Goal: Task Accomplishment & Management: Manage account settings

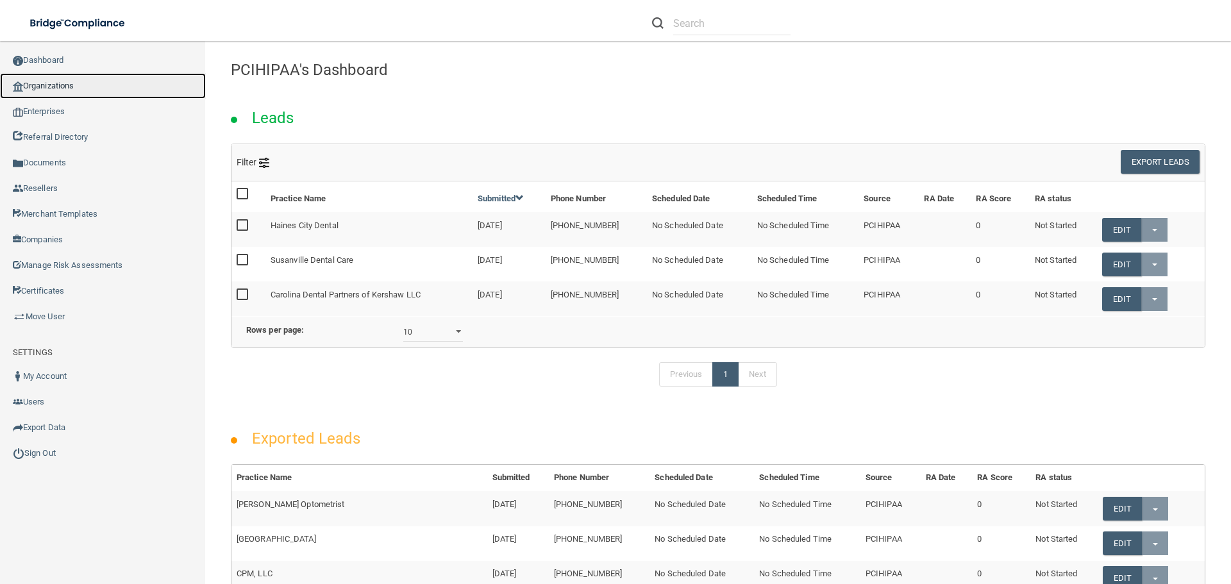
click at [62, 88] on link "Organizations" at bounding box center [103, 86] width 206 height 26
click at [39, 82] on link "Organizations" at bounding box center [103, 86] width 206 height 26
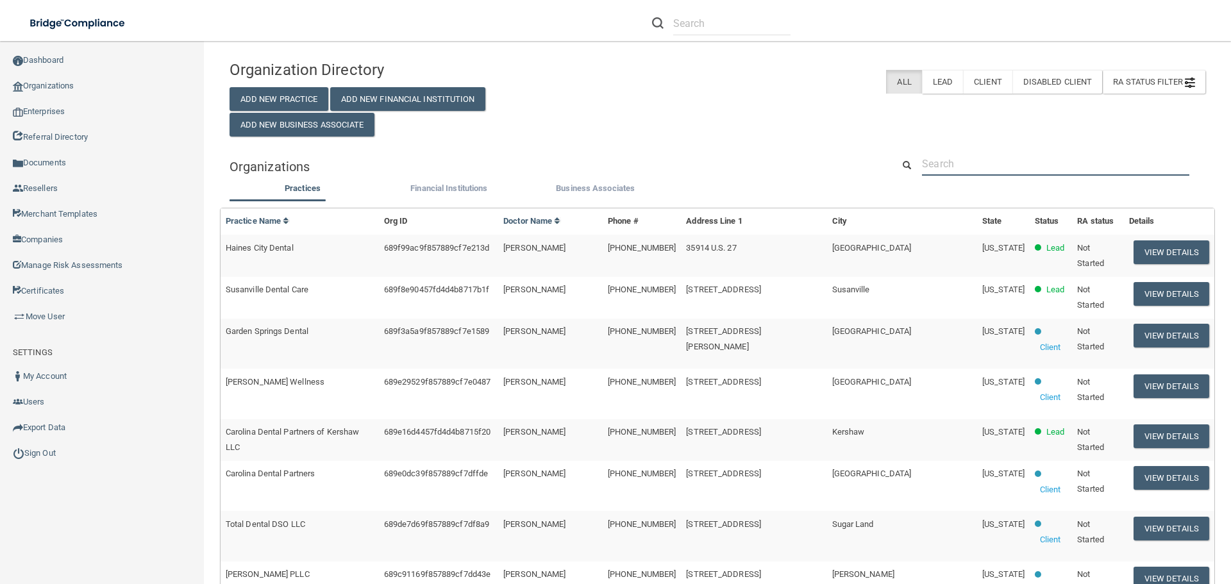
click at [1025, 165] on input "text" at bounding box center [1055, 164] width 267 height 24
paste input "[PERSON_NAME] Orthodontics"
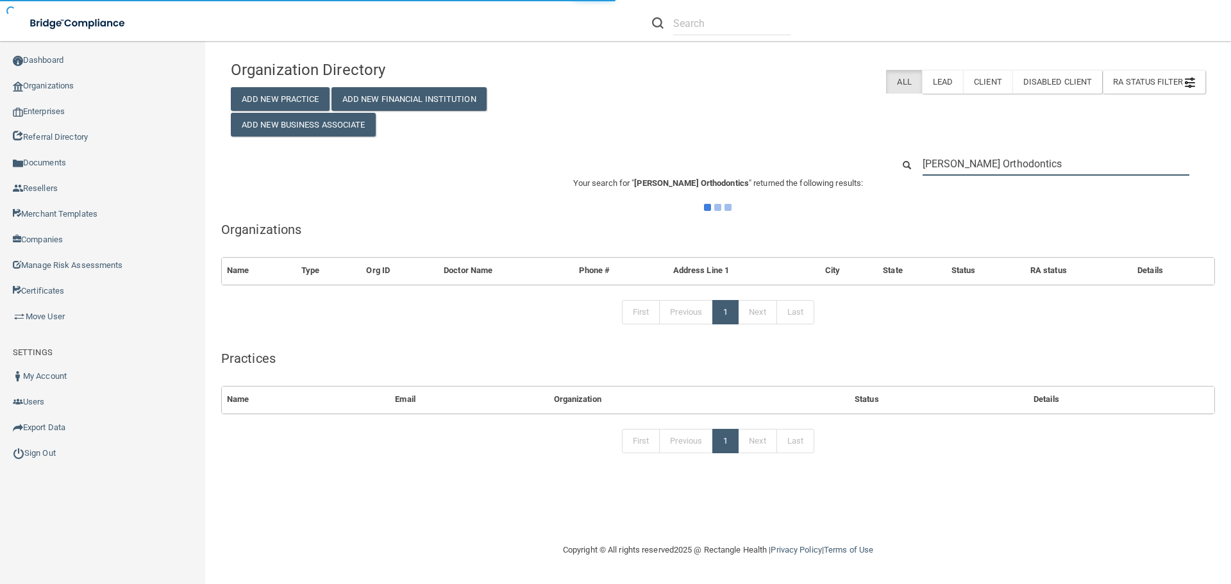
type input "[PERSON_NAME] Orthodontics"
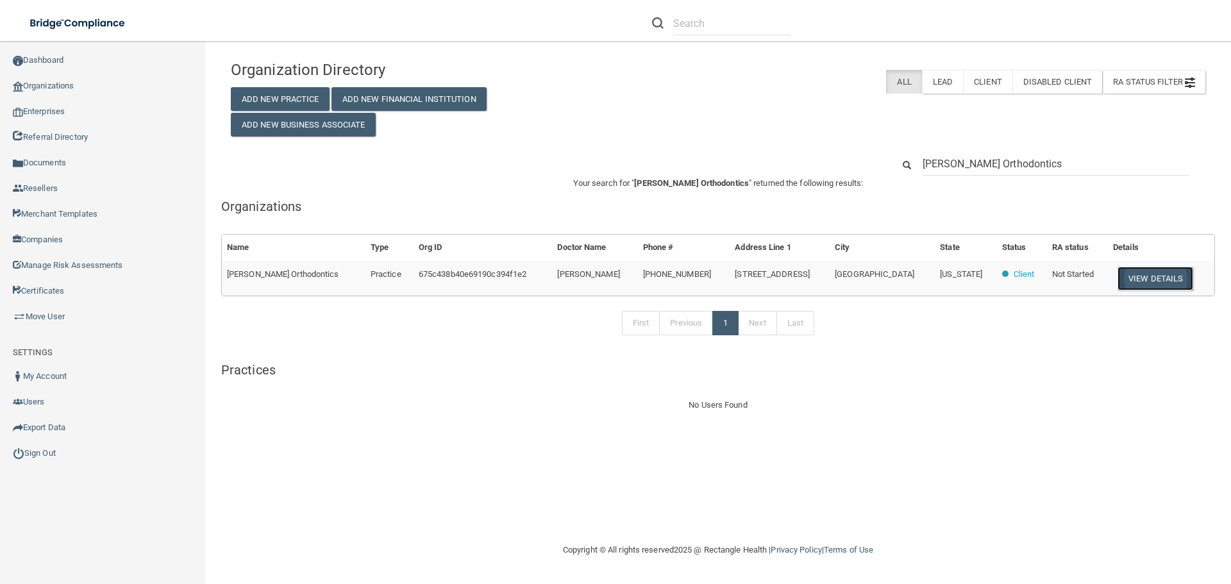
click at [1129, 279] on button "View Details" at bounding box center [1155, 279] width 76 height 24
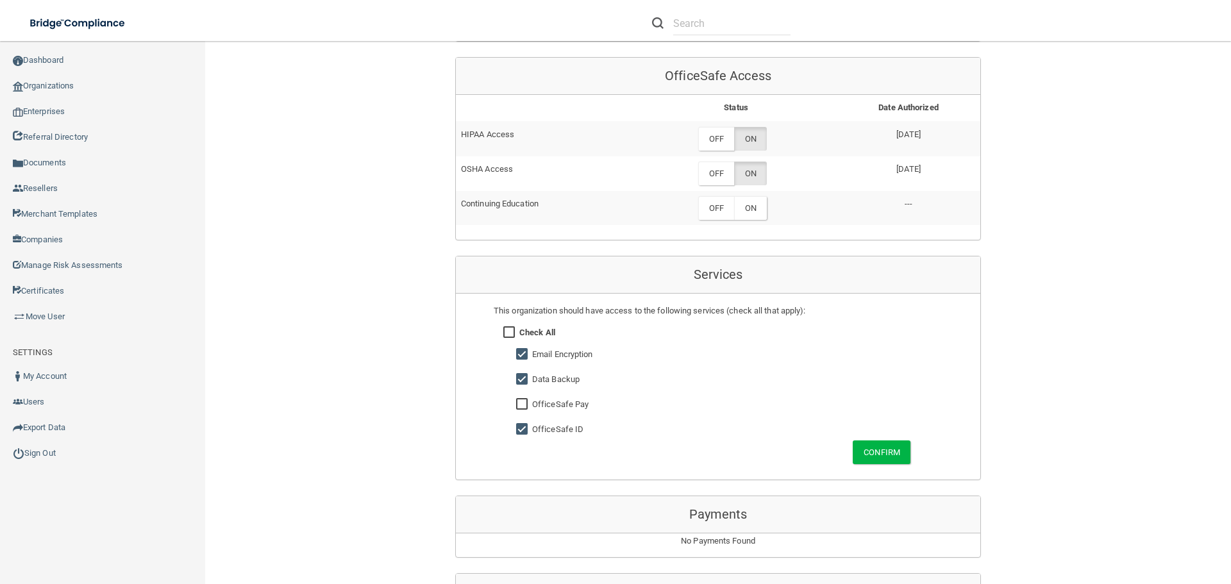
scroll to position [577, 0]
click at [707, 140] on label "OFF" at bounding box center [716, 138] width 36 height 24
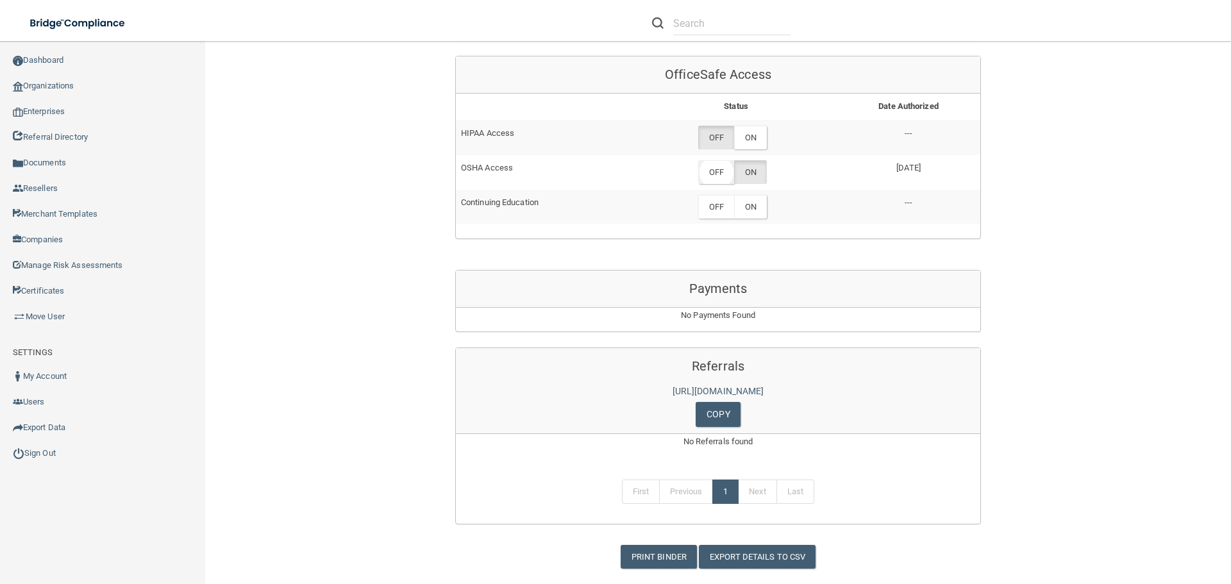
click at [709, 169] on label "OFF" at bounding box center [716, 172] width 36 height 24
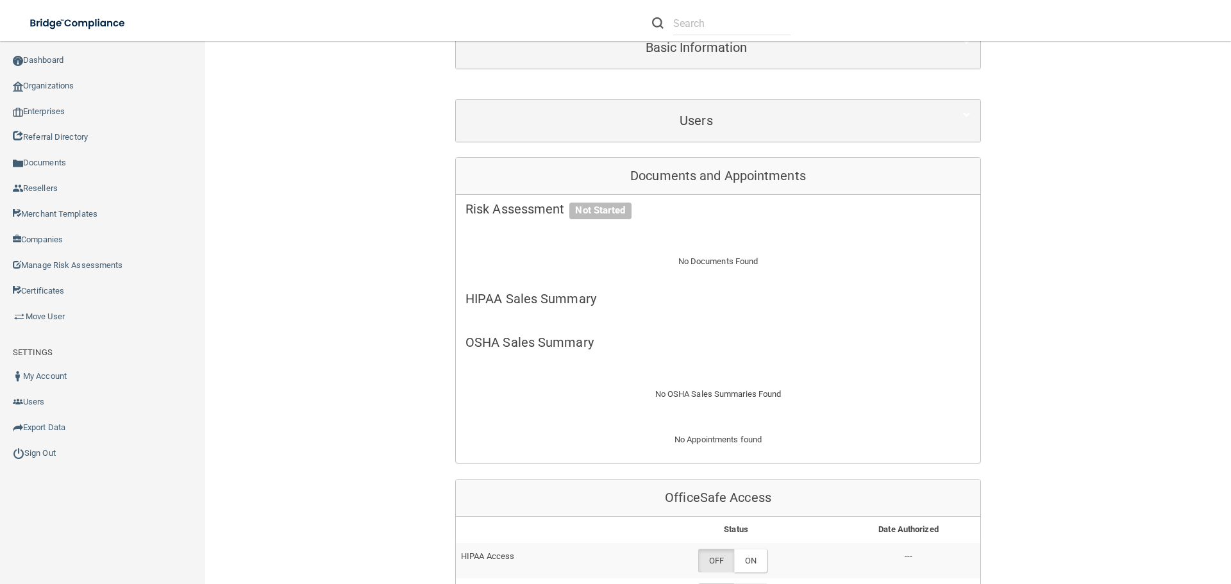
scroll to position [0, 0]
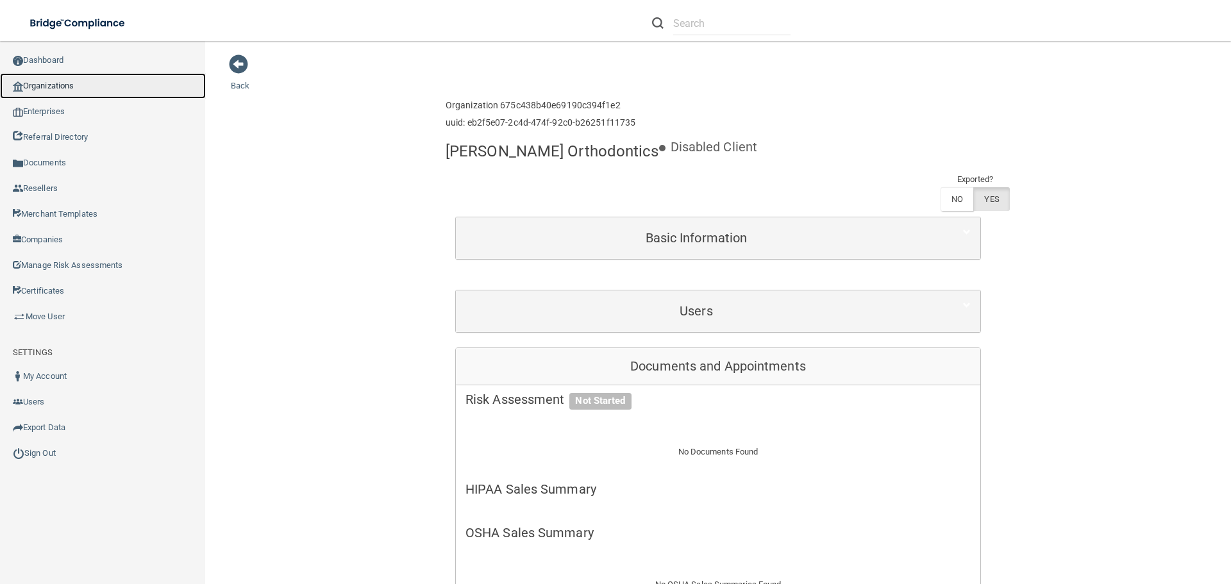
click at [81, 91] on link "Organizations" at bounding box center [103, 86] width 206 height 26
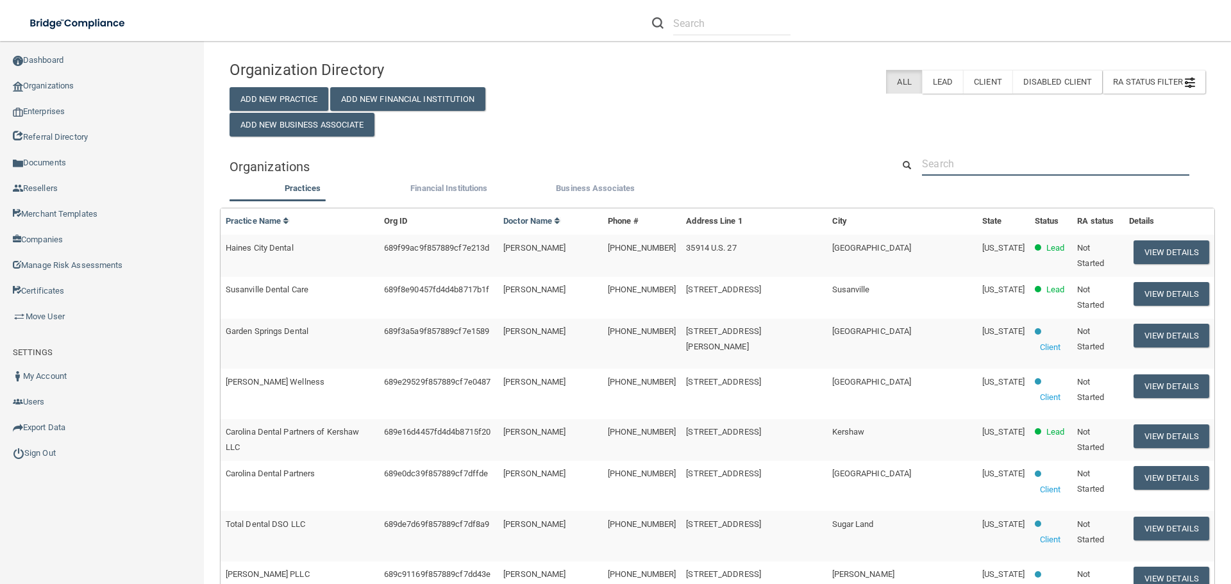
click at [964, 163] on input "text" at bounding box center [1055, 164] width 267 height 24
paste input "Dental Arts Associates PC"
type input "Dental Arts Associates PC"
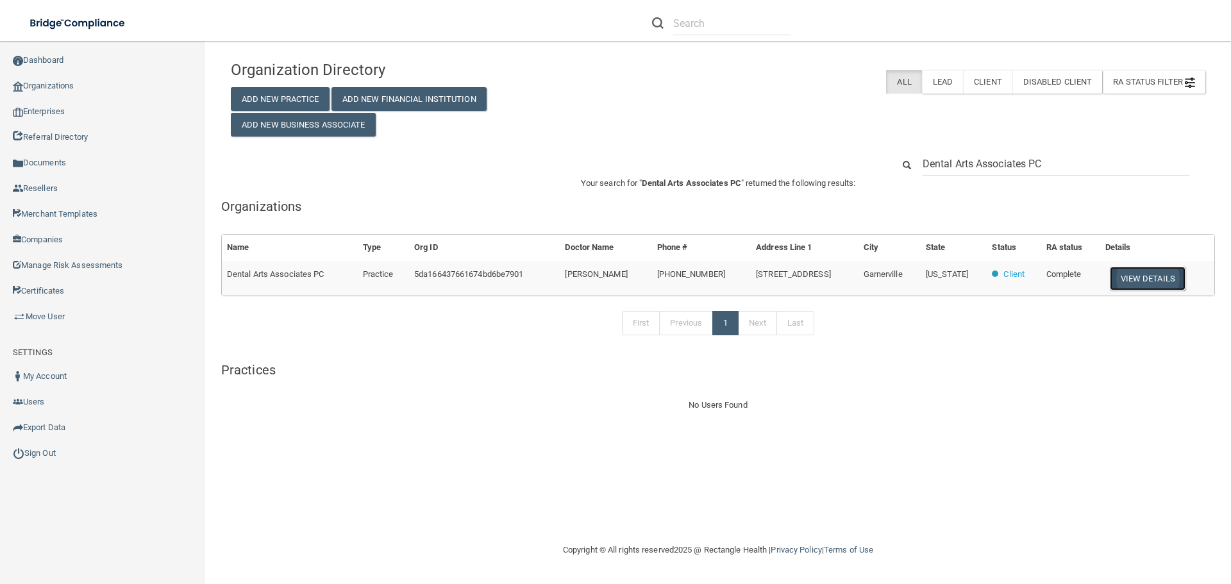
click at [1150, 280] on button "View Details" at bounding box center [1147, 279] width 76 height 24
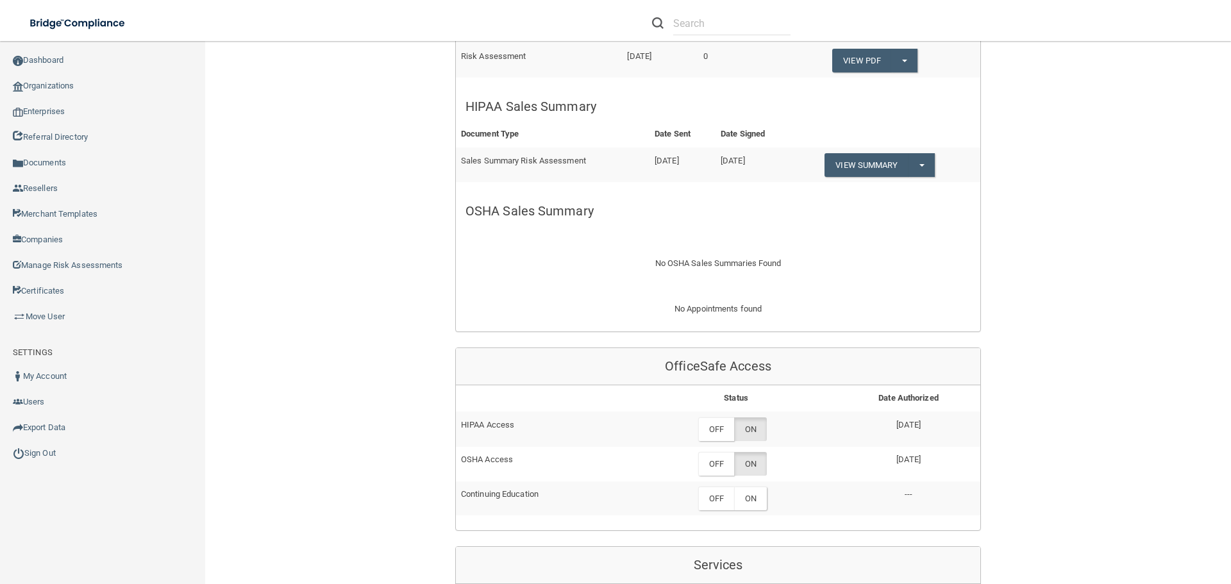
scroll to position [577, 0]
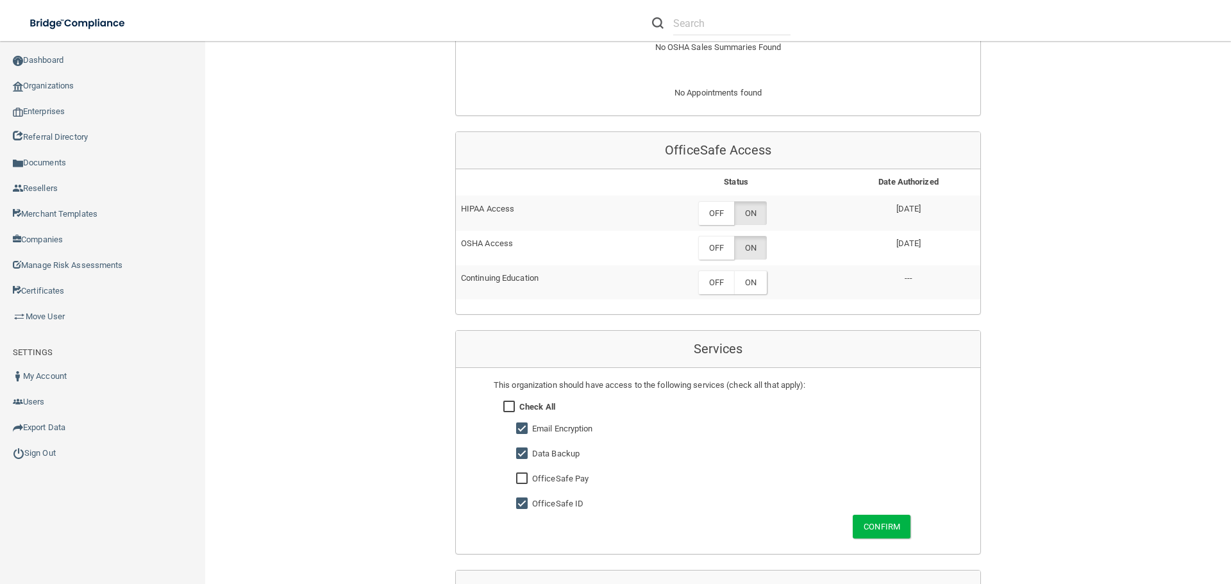
click at [517, 454] on input "checkbox" at bounding box center [523, 454] width 15 height 10
checkbox input "false"
click at [889, 525] on button "Confirm" at bounding box center [881, 527] width 58 height 24
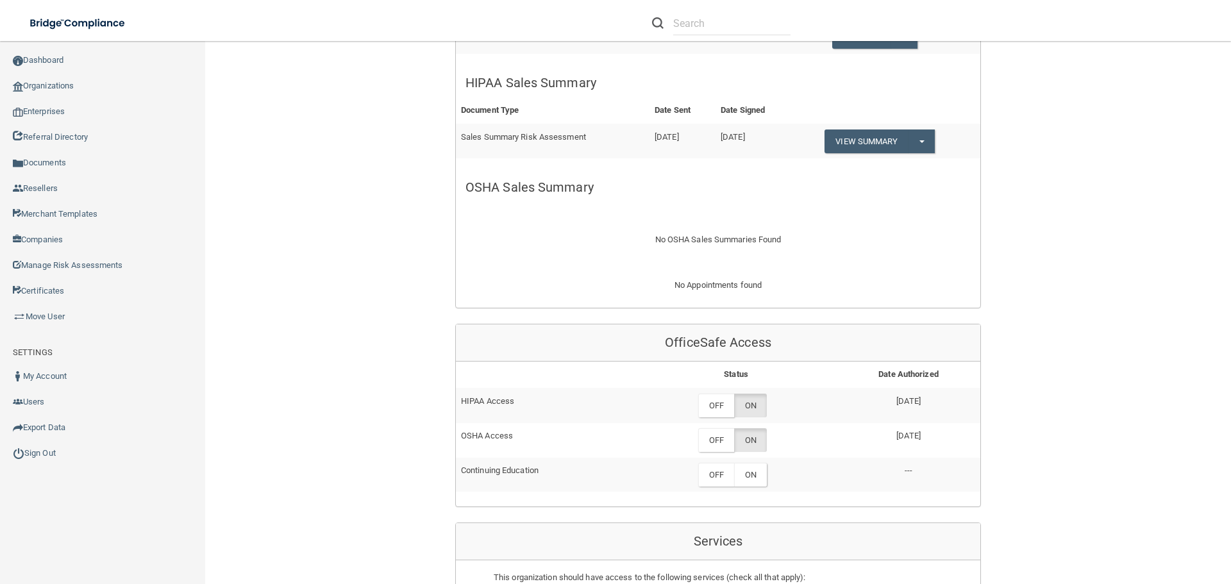
scroll to position [0, 0]
